Goal: Task Accomplishment & Management: Use online tool/utility

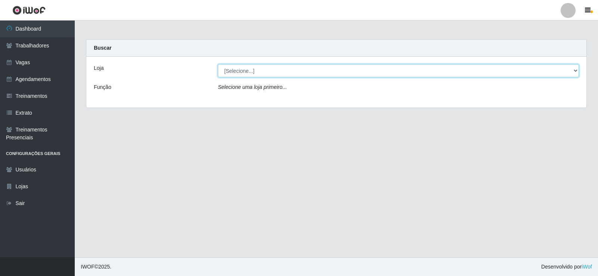
drag, startPoint x: 575, startPoint y: 70, endPoint x: 571, endPoint y: 70, distance: 4.5
click at [575, 70] on select "[Selecione...] [PERSON_NAME]" at bounding box center [398, 70] width 361 height 13
select select "430"
click at [218, 64] on select "[Selecione...] [PERSON_NAME]" at bounding box center [398, 70] width 361 height 13
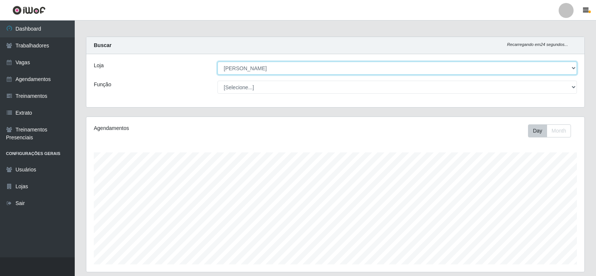
scroll to position [2, 0]
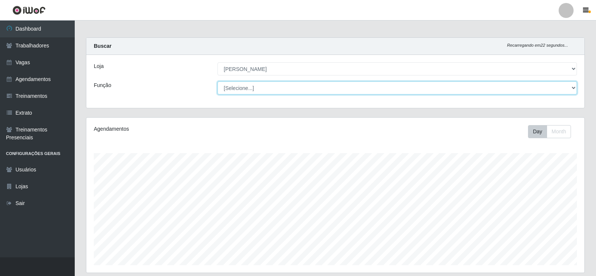
click at [575, 84] on select "[Selecione...] Auxiliar de Estacionamento Auxiliar de Estacionamento + Auxiliar…" at bounding box center [398, 87] width 360 height 13
select select "1"
click at [218, 81] on select "[Selecione...] Auxiliar de Estacionamento Auxiliar de Estacionamento + Auxiliar…" at bounding box center [398, 87] width 360 height 13
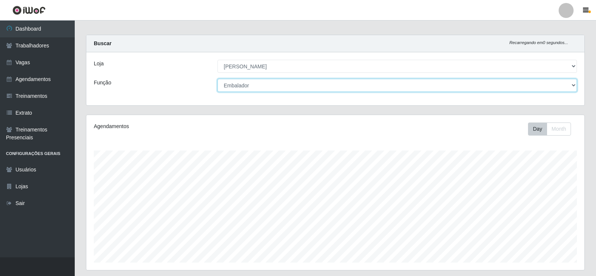
scroll to position [0, 0]
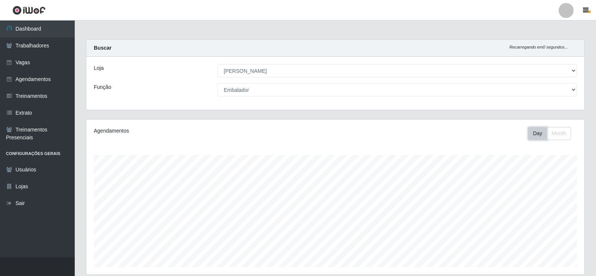
click at [540, 136] on button "Day" at bounding box center [537, 133] width 19 height 13
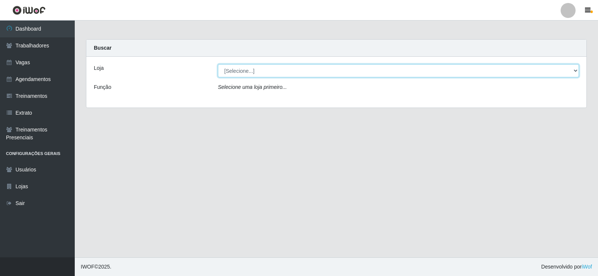
click at [575, 67] on select "[Selecione...] [PERSON_NAME]" at bounding box center [398, 70] width 361 height 13
click at [218, 64] on select "[Selecione...] [PERSON_NAME]" at bounding box center [398, 70] width 361 height 13
click at [574, 71] on select "[Selecione...] [PERSON_NAME]" at bounding box center [398, 70] width 361 height 13
select select "430"
click at [218, 64] on select "[Selecione...] [PERSON_NAME]" at bounding box center [398, 70] width 361 height 13
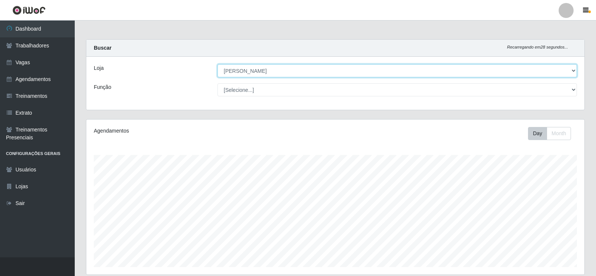
scroll to position [155, 498]
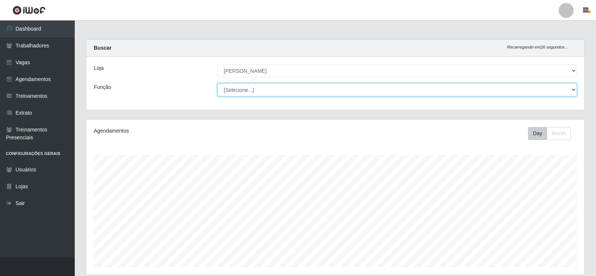
click at [574, 90] on select "[Selecione...] Auxiliar de Estacionamento Auxiliar de Estacionamento + Auxiliar…" at bounding box center [398, 89] width 360 height 13
select select "1"
click at [218, 83] on select "[Selecione...] Auxiliar de Estacionamento Auxiliar de Estacionamento + Auxiliar…" at bounding box center [398, 89] width 360 height 13
